Goal: Information Seeking & Learning: Find specific fact

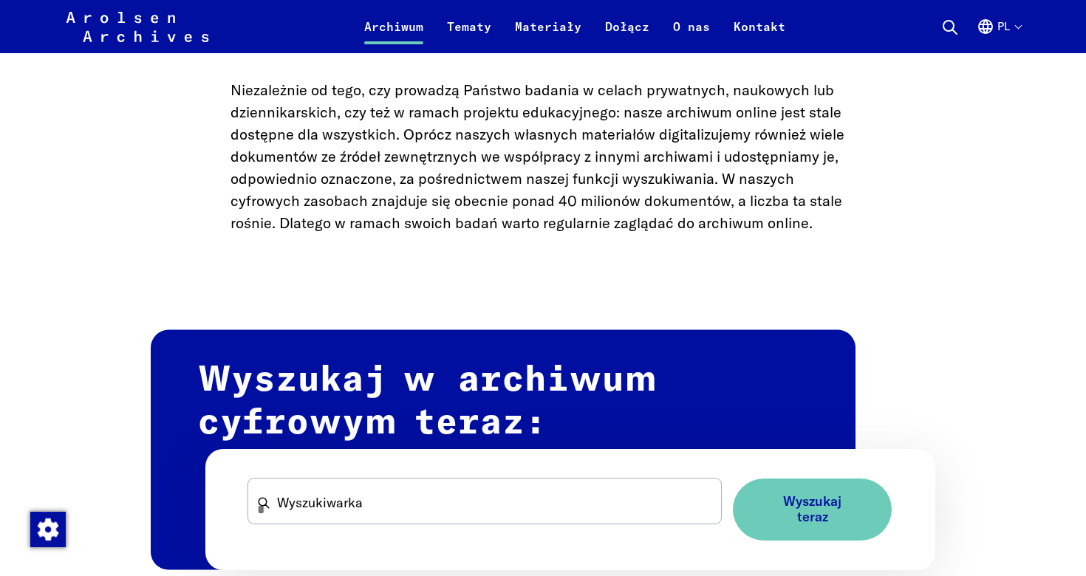
scroll to position [910, 0]
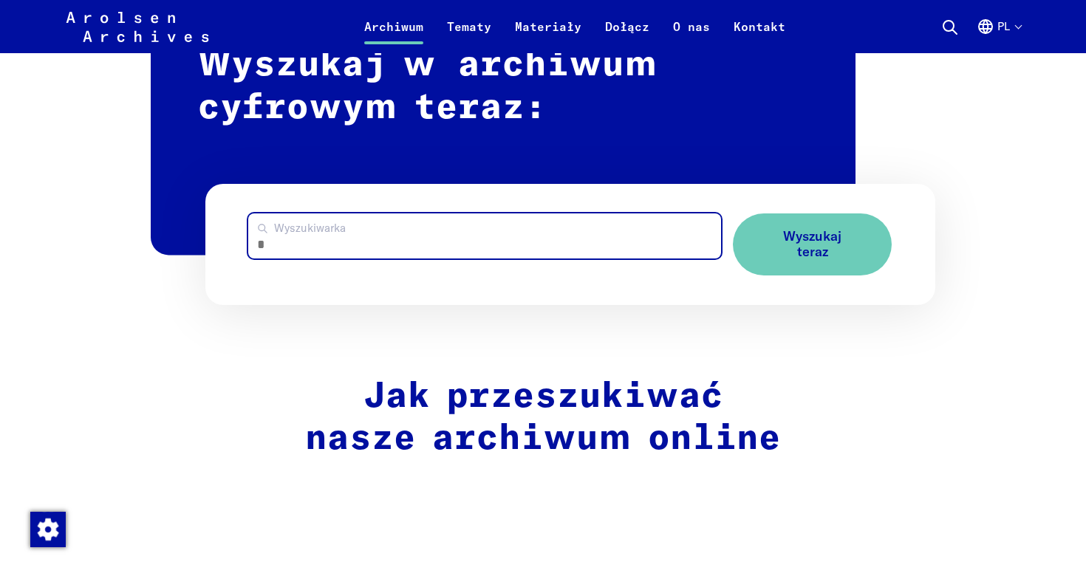
click at [322, 231] on input "Wyszukiwarka" at bounding box center [484, 236] width 473 height 45
type input "*"
type input "**********"
click at [733, 214] on button "Wyszukaj teraz" at bounding box center [812, 244] width 159 height 61
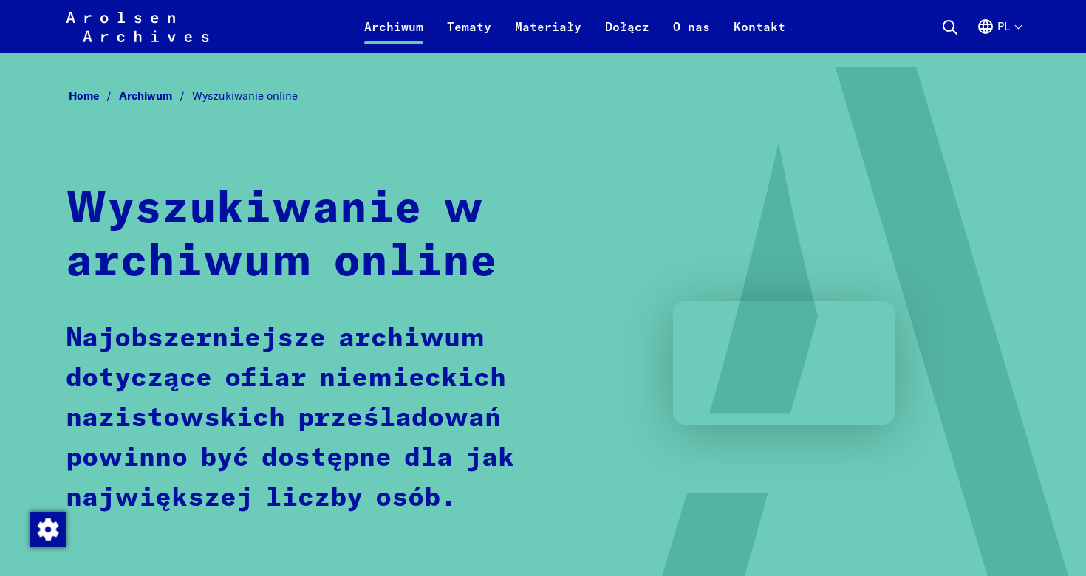
scroll to position [0, 0]
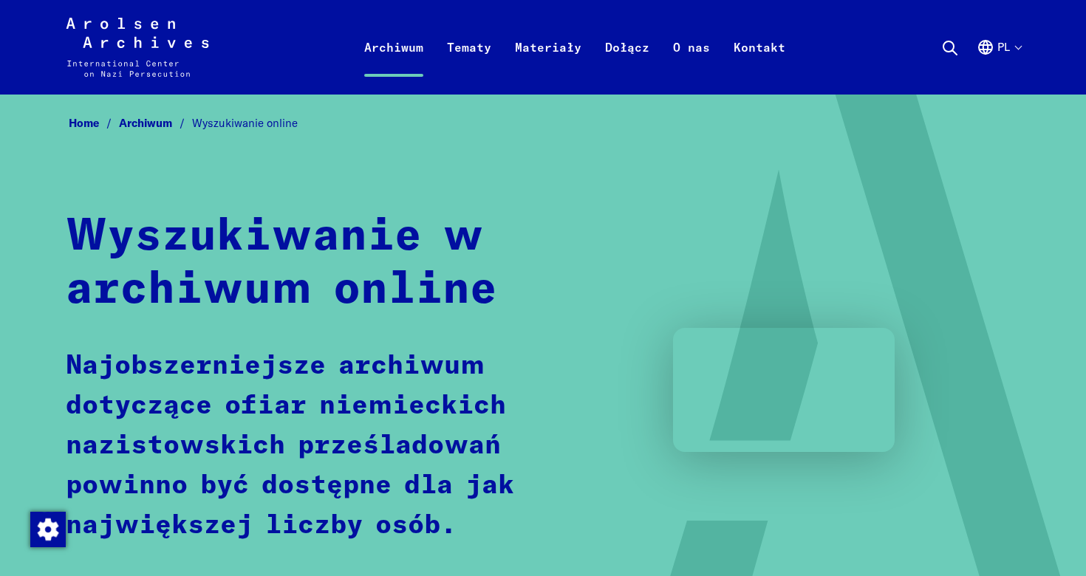
click at [947, 49] on icon at bounding box center [950, 48] width 18 height 18
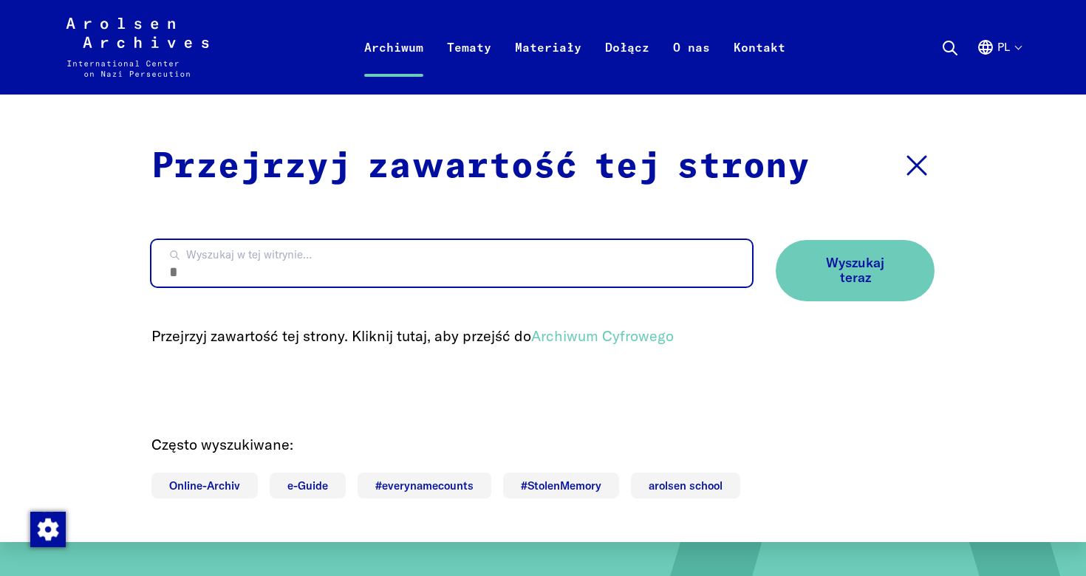
click at [415, 273] on input "Wyszukaj w tej witrynie…" at bounding box center [451, 263] width 601 height 47
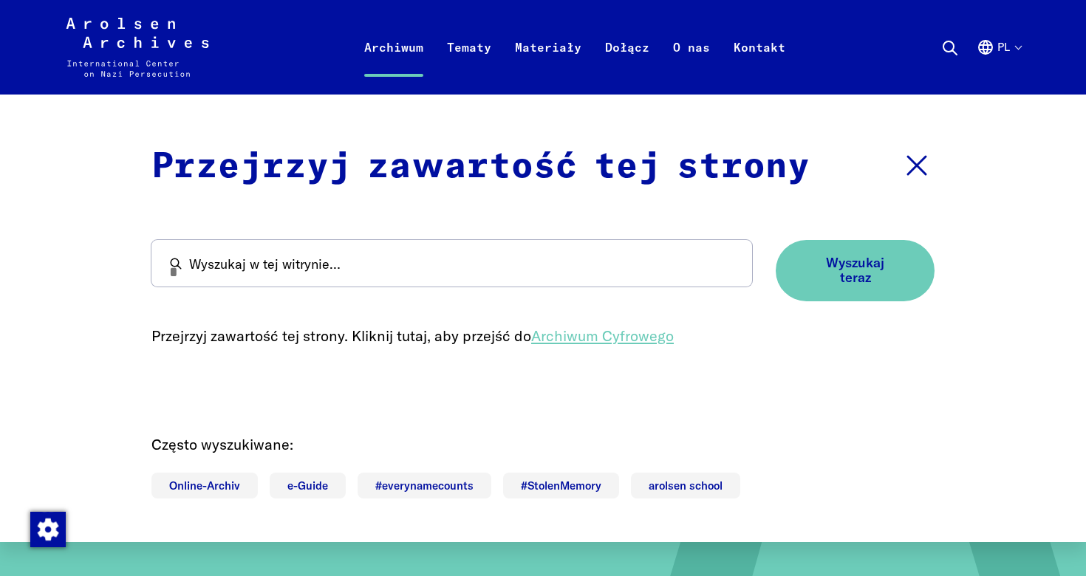
click at [546, 341] on link "Archiwum Cyfrowego" at bounding box center [602, 336] width 143 height 18
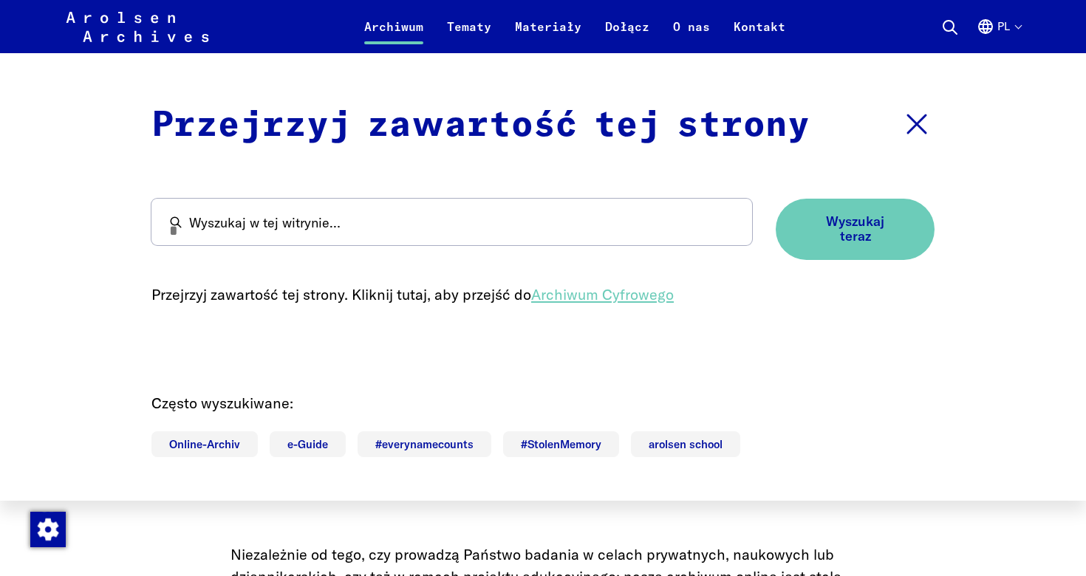
scroll to position [137, 0]
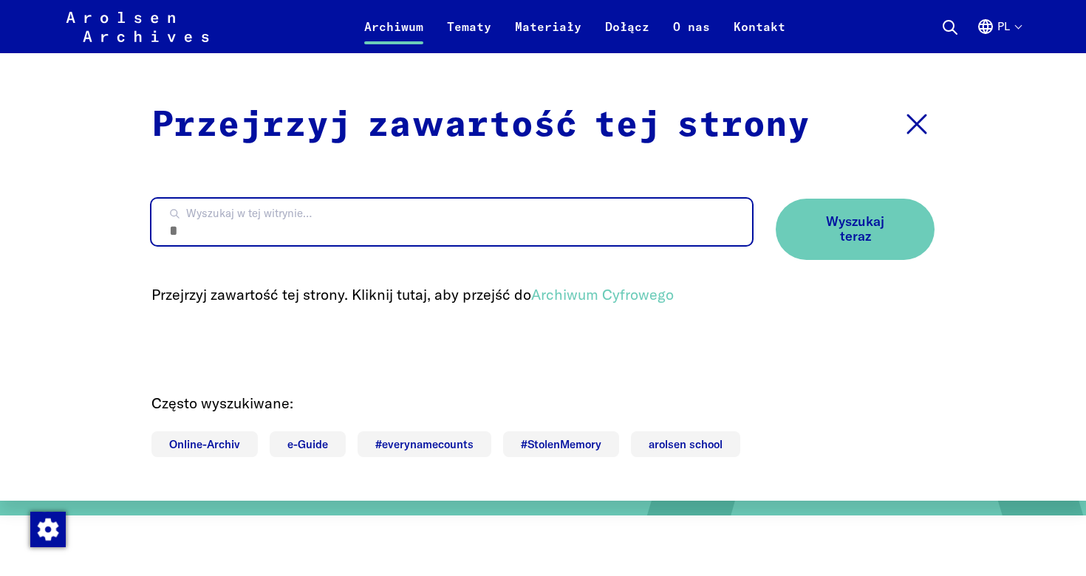
click at [522, 214] on input "Wyszukaj w tej witrynie…" at bounding box center [451, 222] width 601 height 47
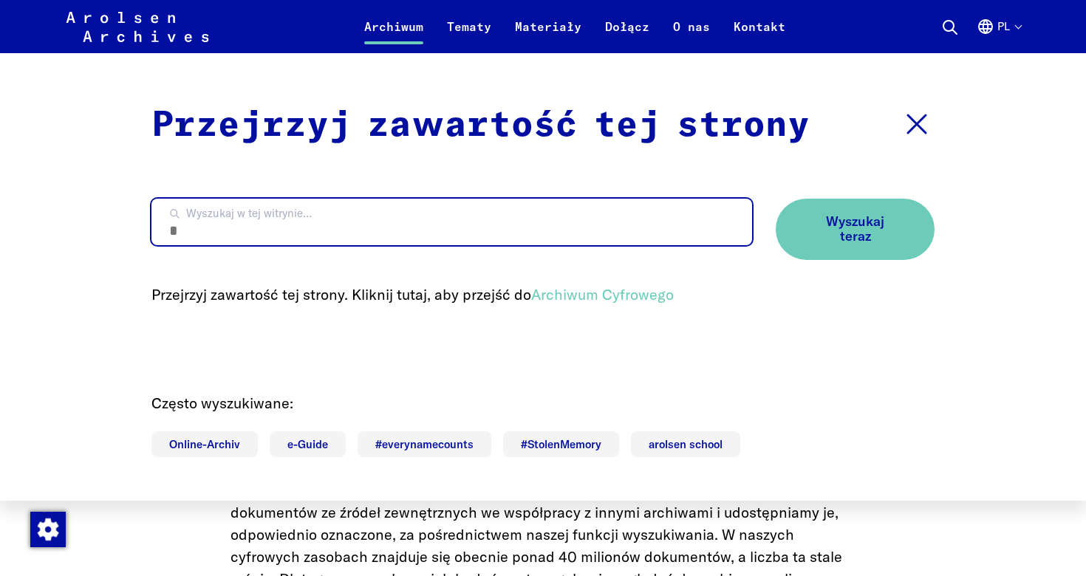
scroll to position [589, 0]
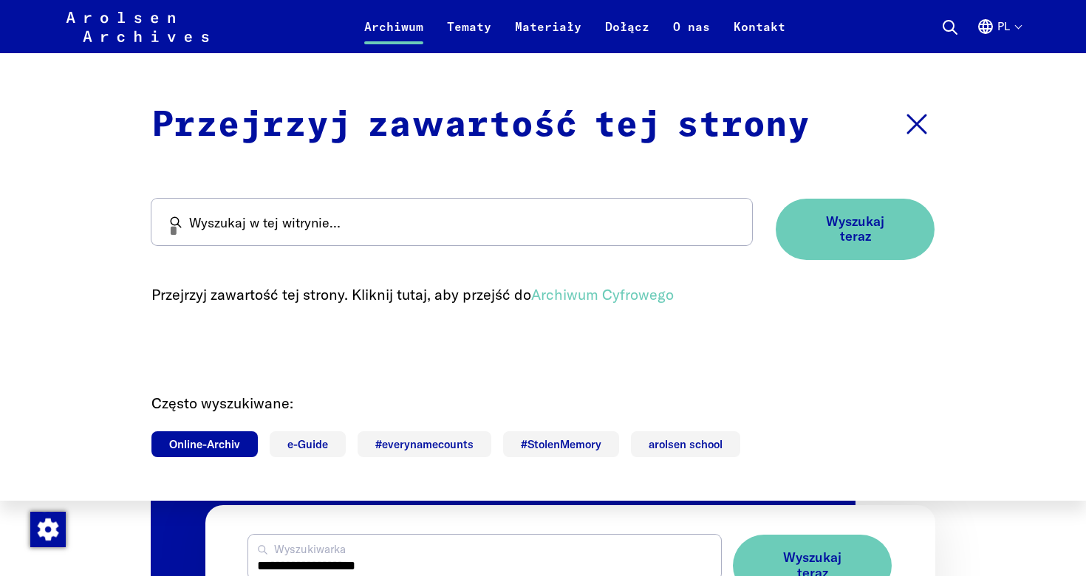
click at [214, 454] on link "Online-Archiv" at bounding box center [204, 445] width 106 height 26
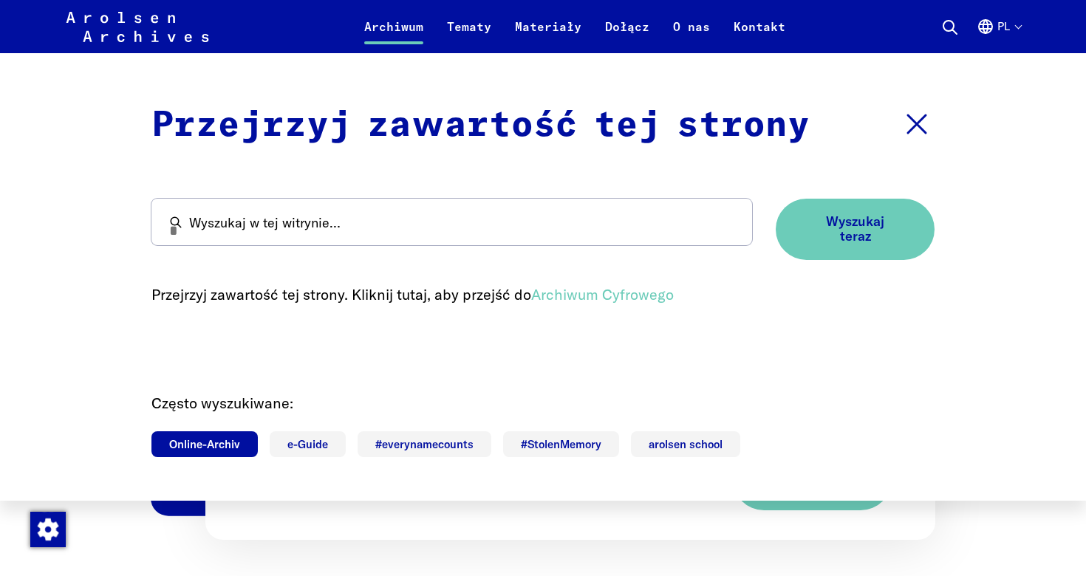
scroll to position [684, 0]
